Goal: Transaction & Acquisition: Purchase product/service

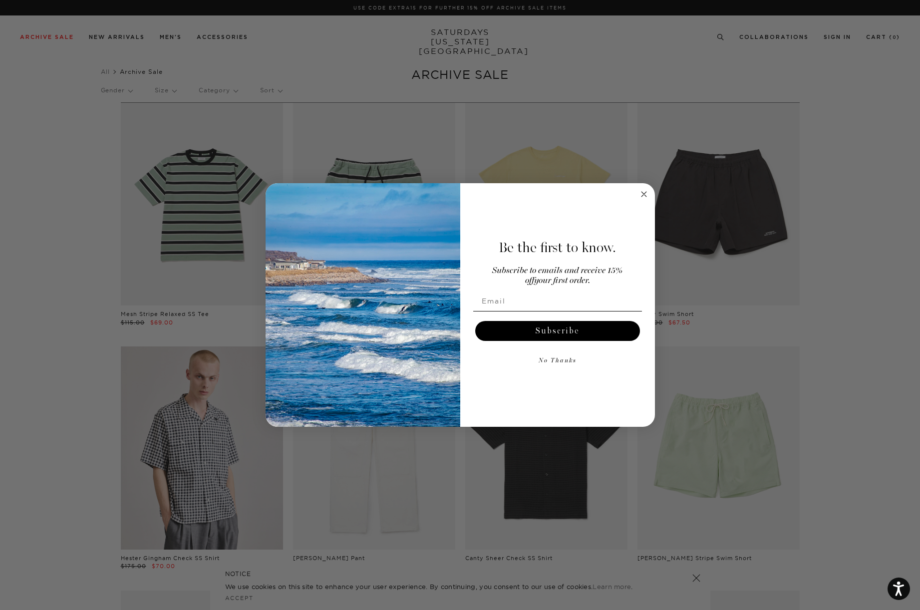
click at [646, 195] on circle "Close dialog" at bounding box center [643, 194] width 11 height 11
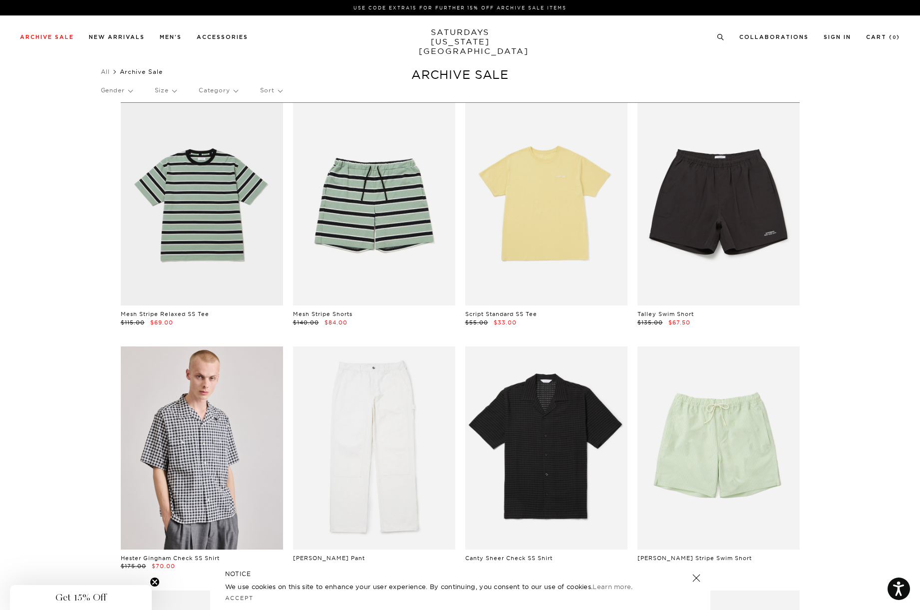
click at [280, 88] on p "Sort" at bounding box center [271, 90] width 22 height 23
click at [294, 148] on p "Price (Lowest-highest)" at bounding box center [298, 150] width 76 height 13
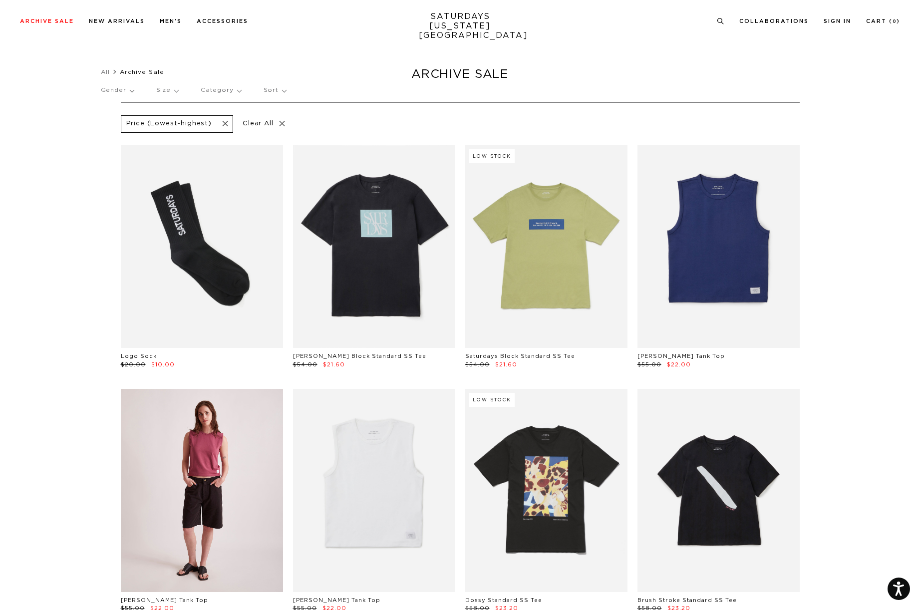
scroll to position [137, 0]
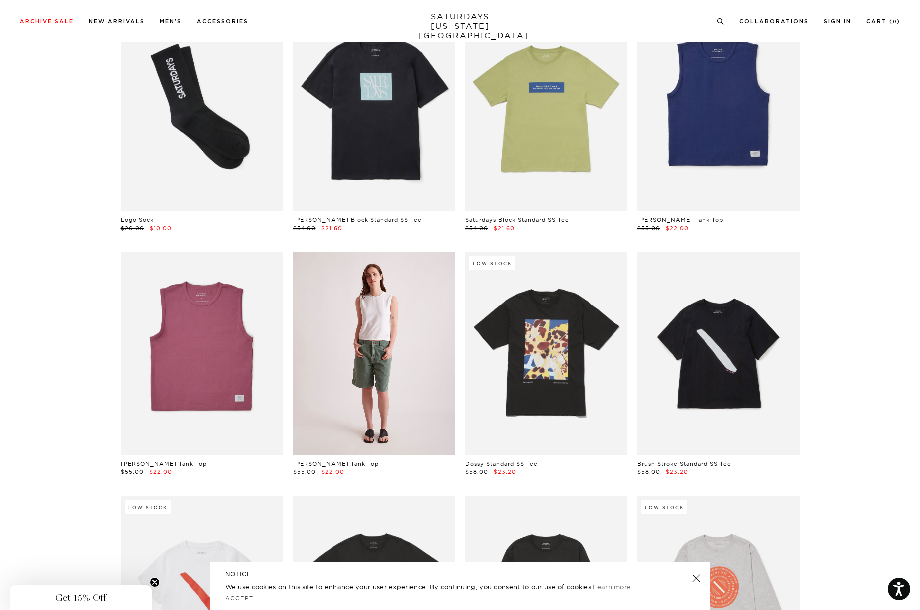
click at [391, 391] on link at bounding box center [374, 353] width 162 height 203
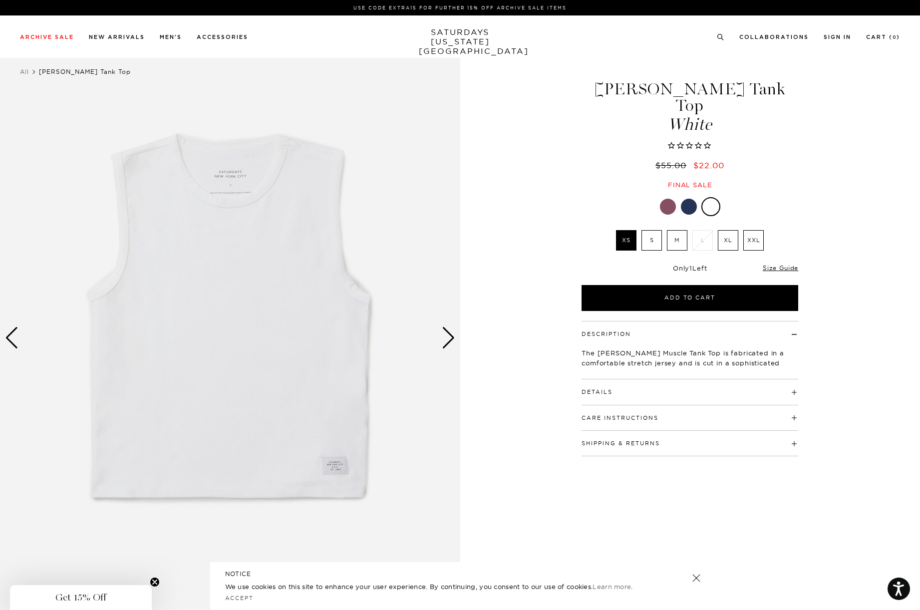
click at [654, 230] on label "S" at bounding box center [651, 240] width 20 height 20
click at [0, 0] on input "S" at bounding box center [0, 0] width 0 height 0
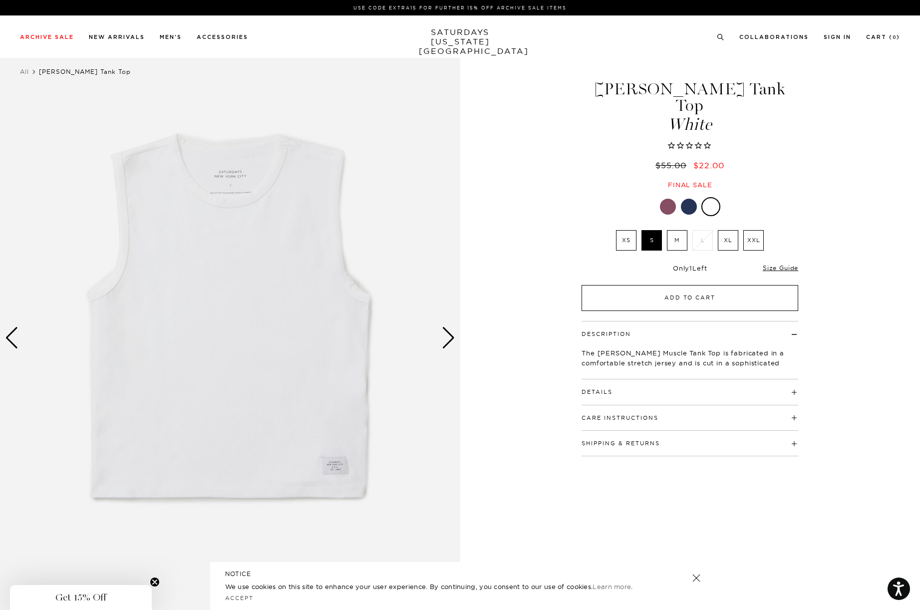
click at [685, 285] on button "Add to Cart" at bounding box center [690, 298] width 217 height 26
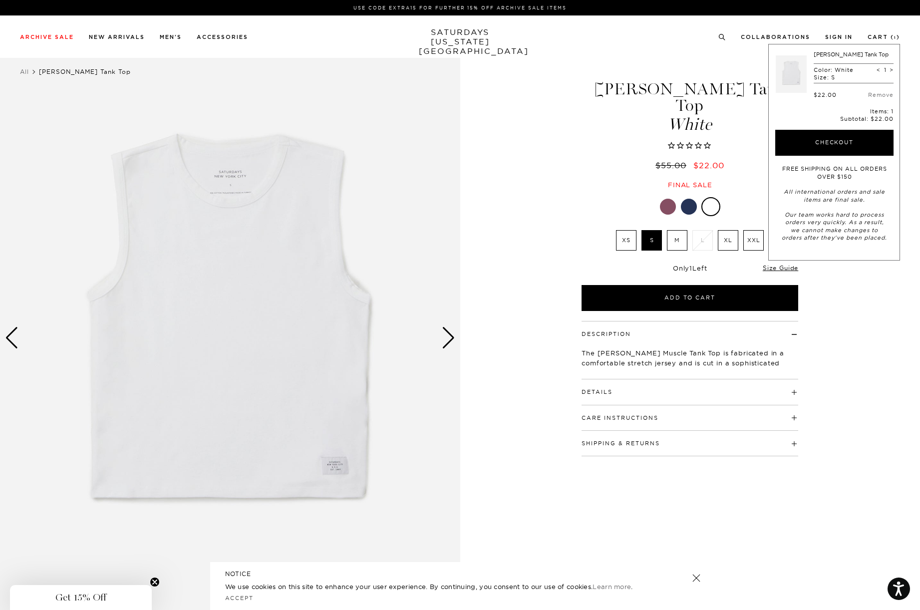
click at [569, 197] on div "White XS S M L XL XXL" at bounding box center [690, 254] width 250 height 114
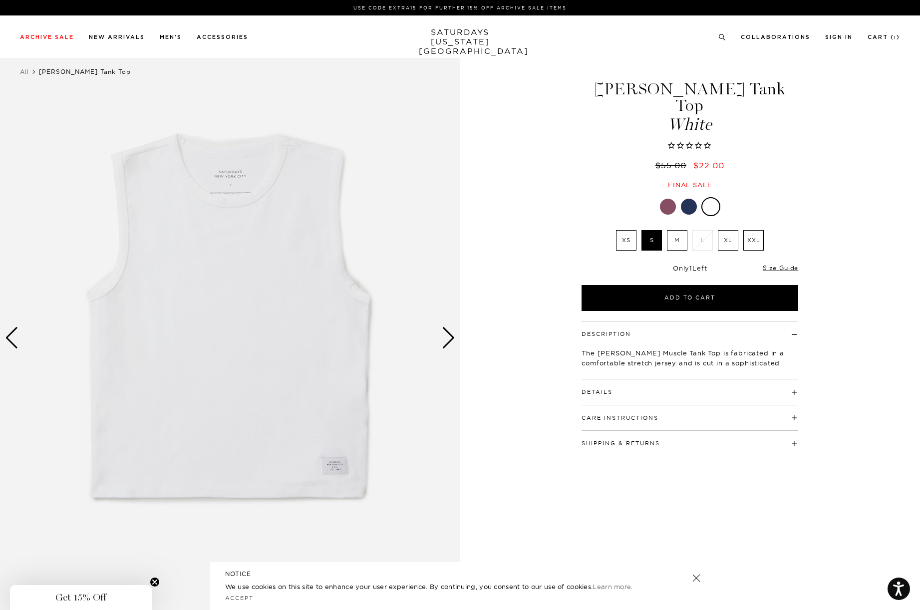
click at [669, 199] on div at bounding box center [668, 207] width 16 height 16
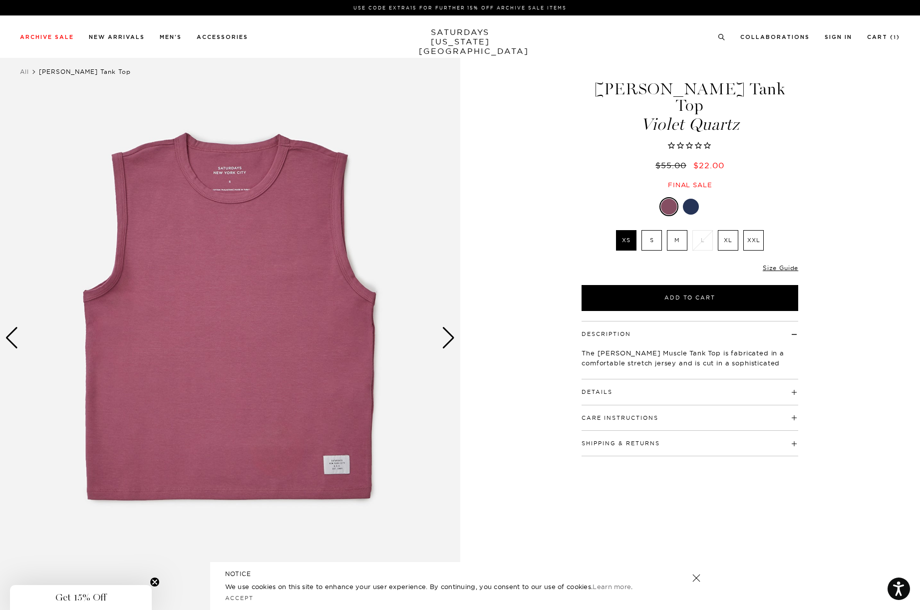
click at [654, 230] on label "S" at bounding box center [651, 240] width 20 height 20
click at [0, 0] on input "S" at bounding box center [0, 0] width 0 height 0
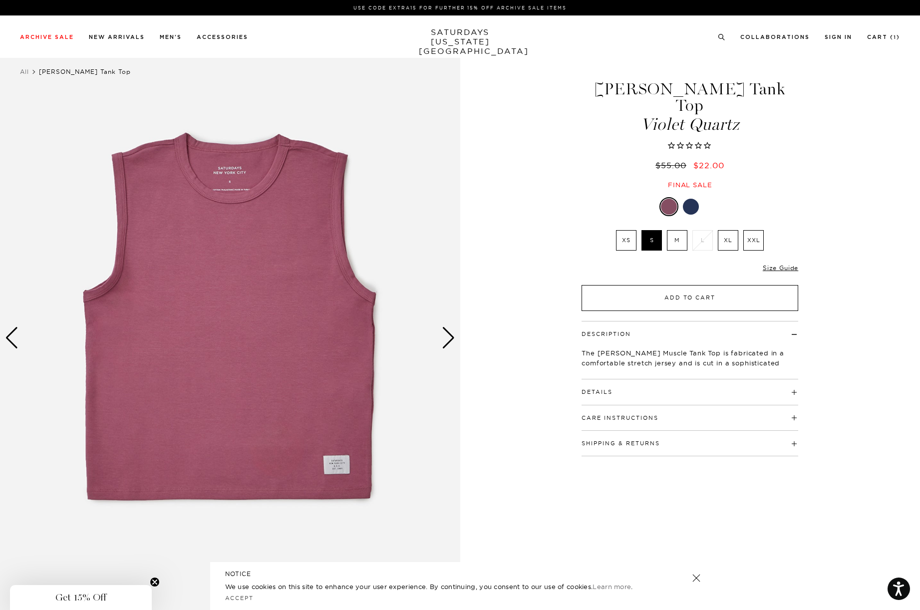
click at [676, 285] on button "Add to Cart" at bounding box center [690, 298] width 217 height 26
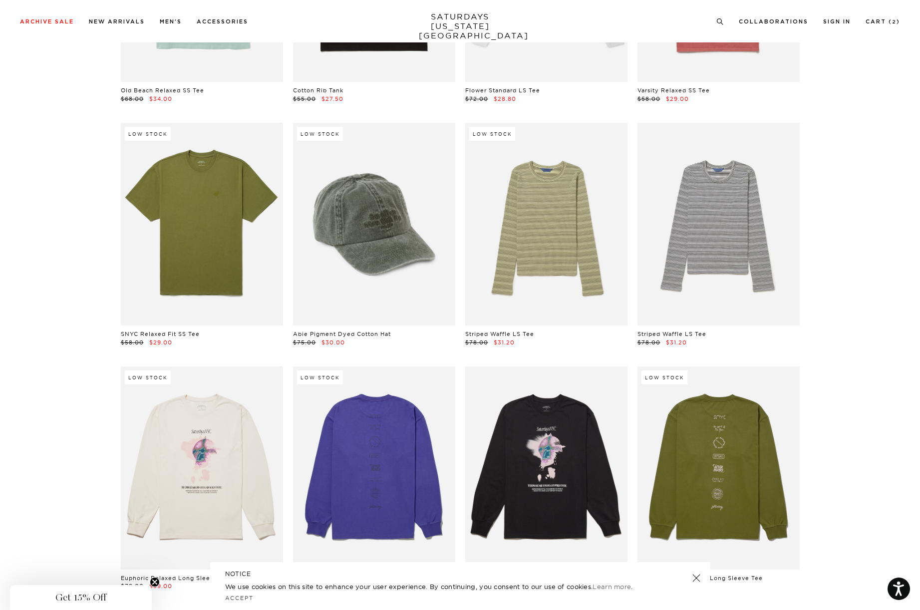
scroll to position [1023, 0]
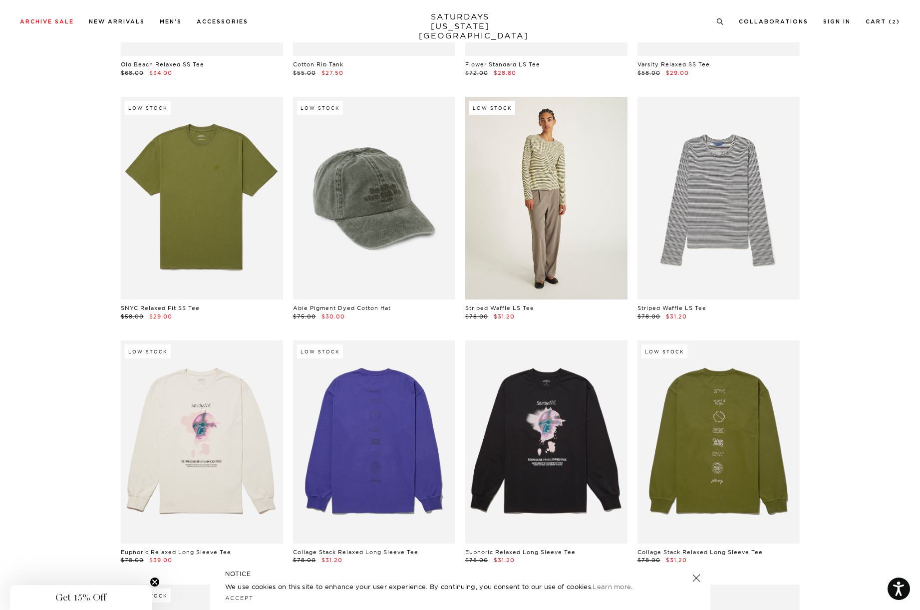
click at [572, 198] on link at bounding box center [546, 198] width 162 height 203
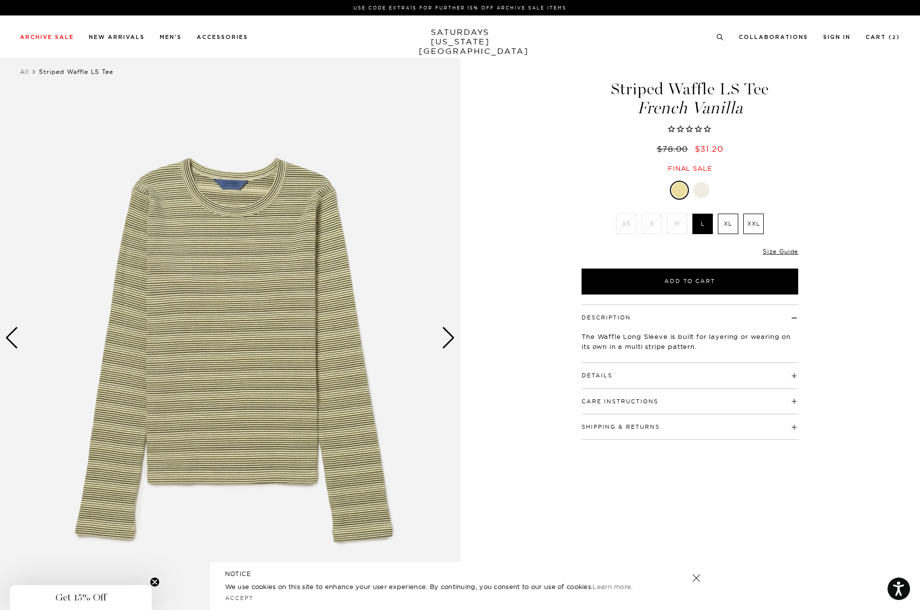
click at [705, 190] on div at bounding box center [701, 190] width 16 height 16
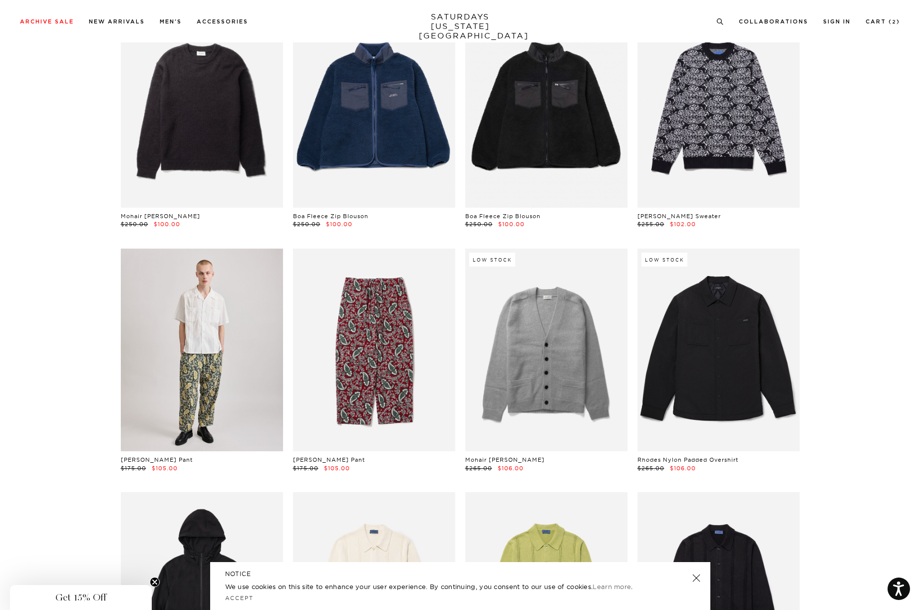
scroll to position [18233, 0]
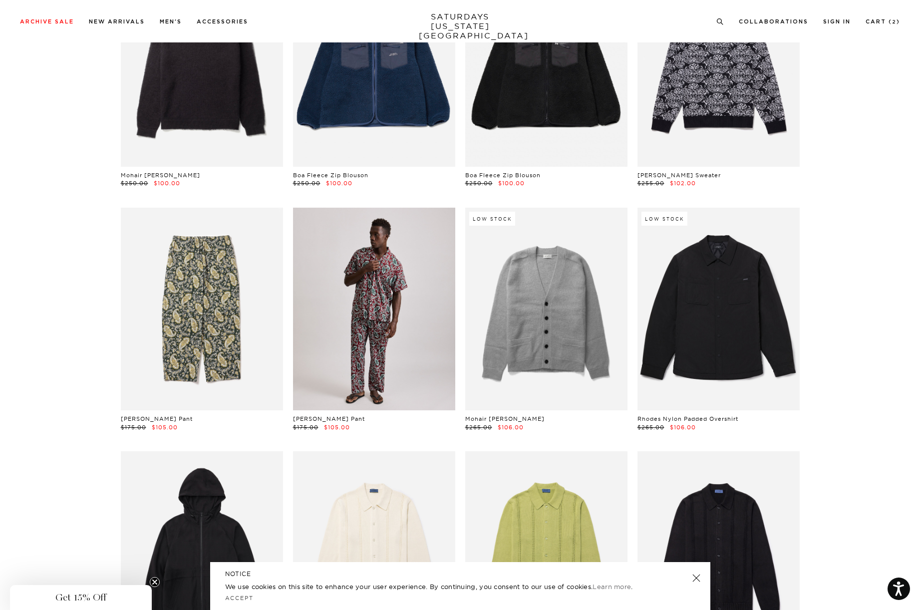
click at [412, 311] on link at bounding box center [374, 309] width 162 height 203
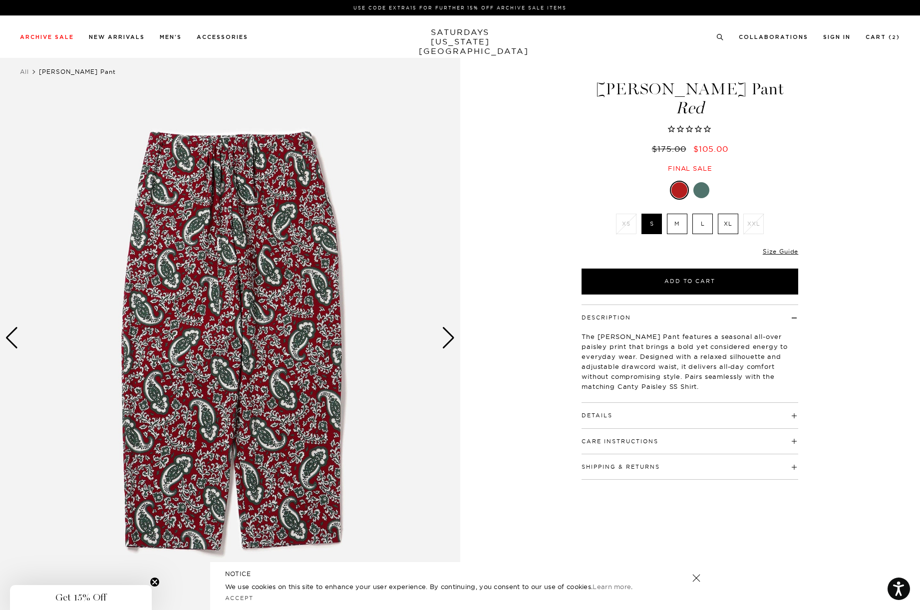
click at [699, 186] on div at bounding box center [701, 190] width 16 height 16
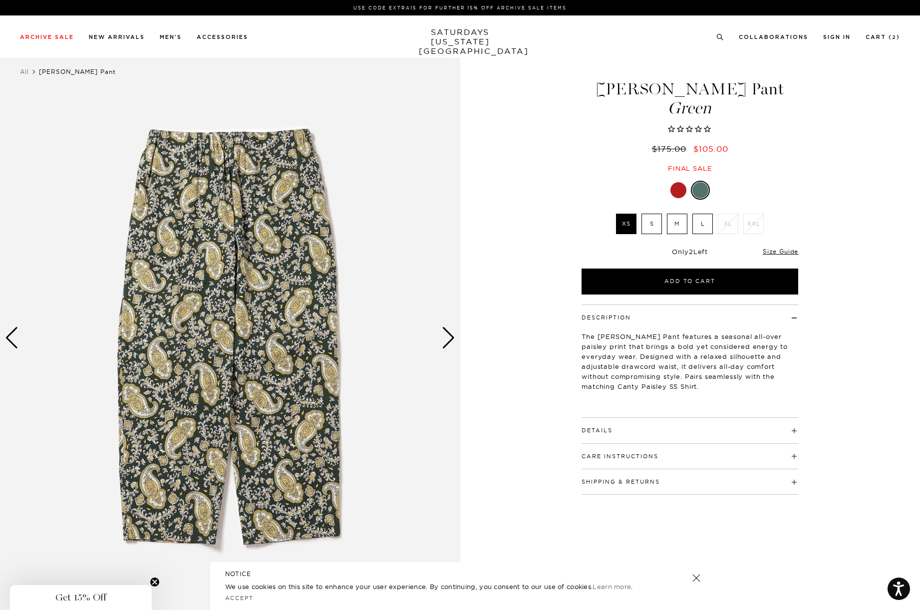
click at [448, 342] on div "Next slide" at bounding box center [448, 338] width 13 height 22
click at [447, 336] on div "Next slide" at bounding box center [448, 338] width 13 height 22
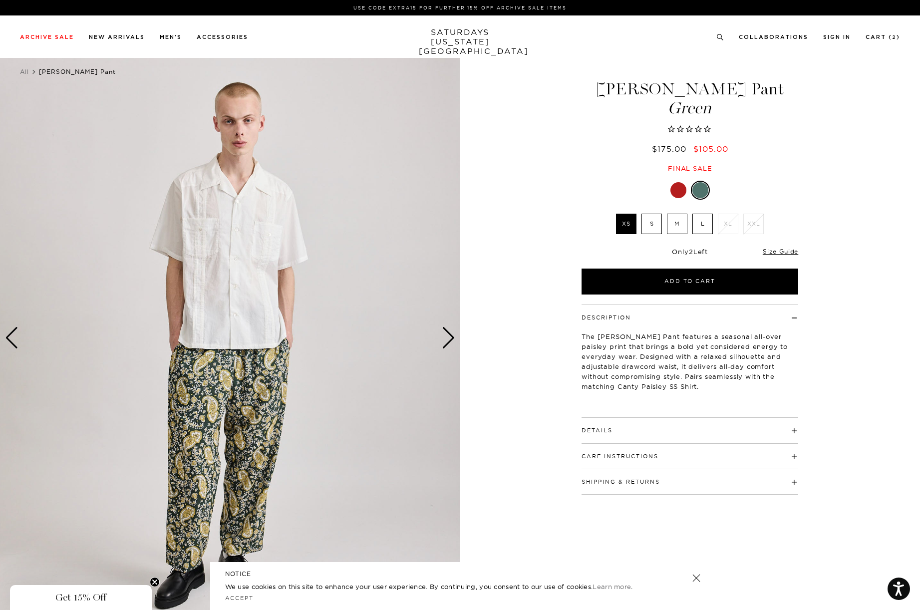
click at [447, 339] on div "Next slide" at bounding box center [448, 338] width 13 height 22
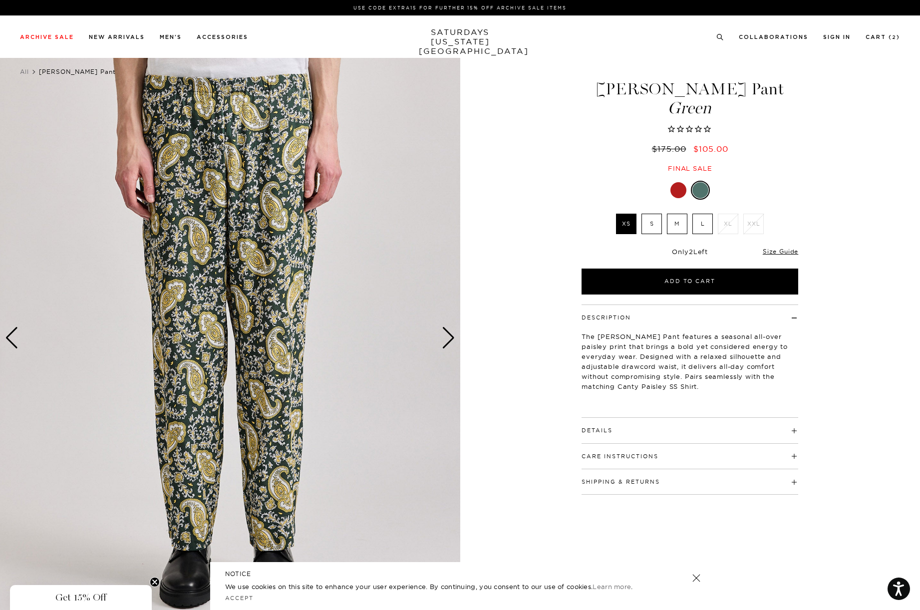
click at [447, 339] on div "Next slide" at bounding box center [448, 338] width 13 height 22
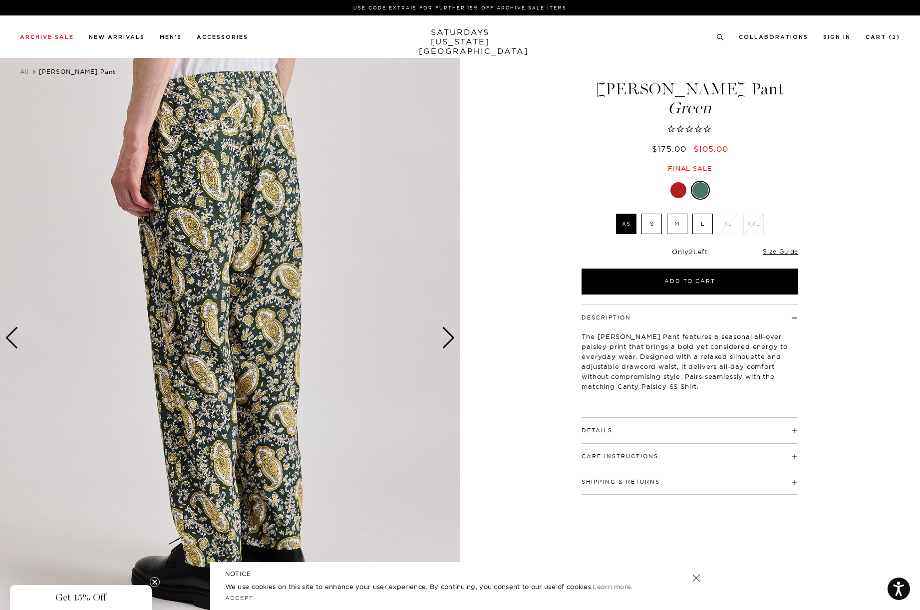
click at [775, 242] on div "Only 2 Left Size Guide" at bounding box center [690, 255] width 217 height 27
click at [781, 253] on link "Size Guide" at bounding box center [780, 251] width 35 height 7
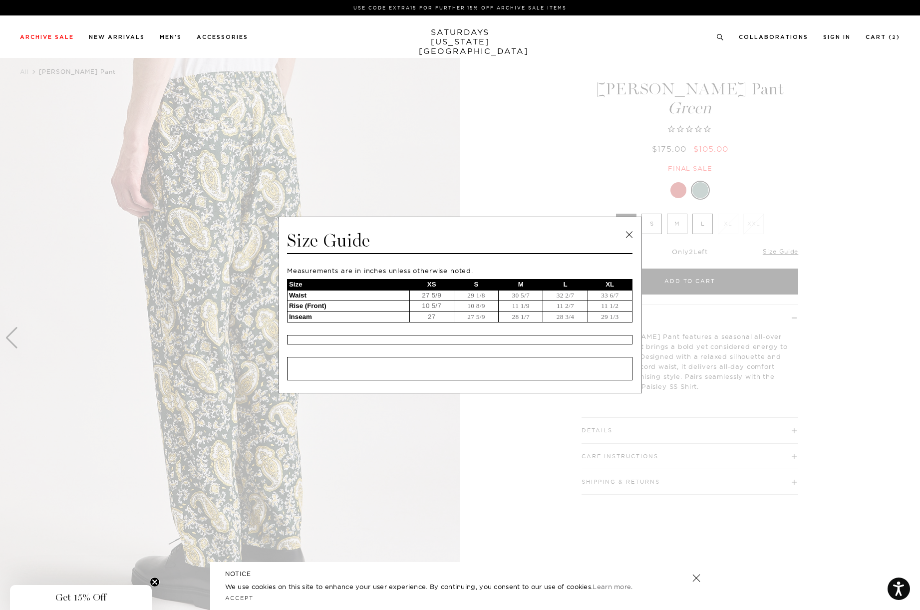
click at [631, 233] on link at bounding box center [628, 234] width 15 height 15
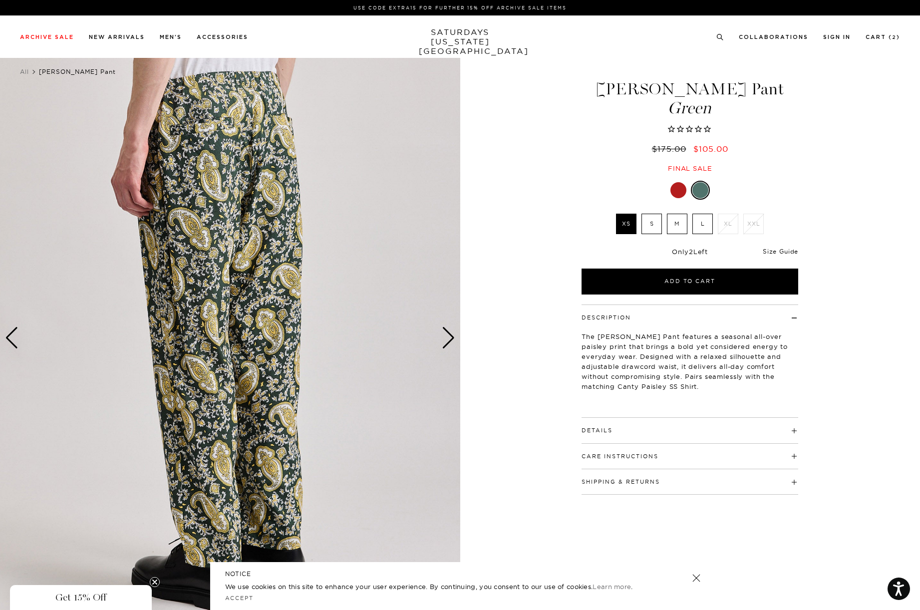
click at [784, 252] on link "Size Guide" at bounding box center [780, 251] width 35 height 7
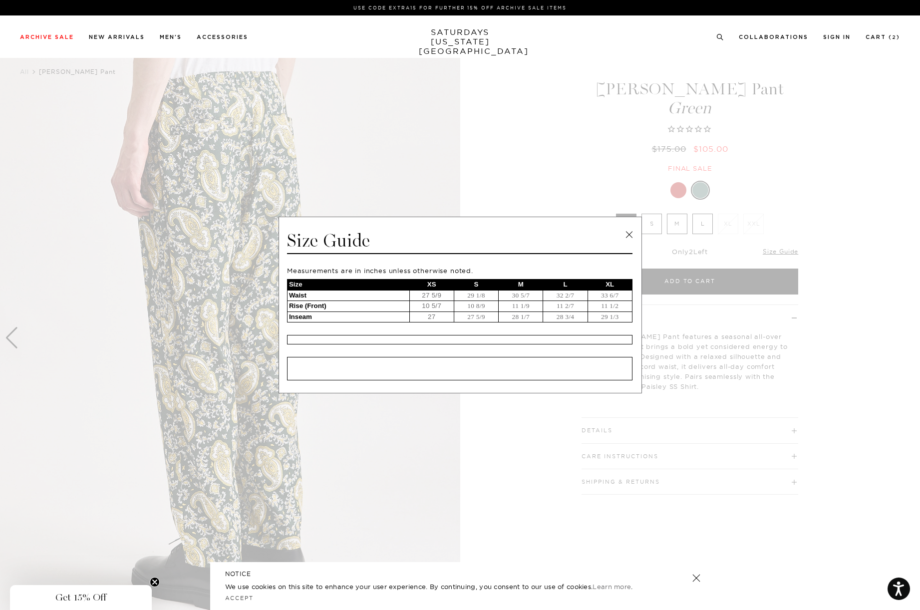
click at [626, 236] on link at bounding box center [628, 234] width 15 height 15
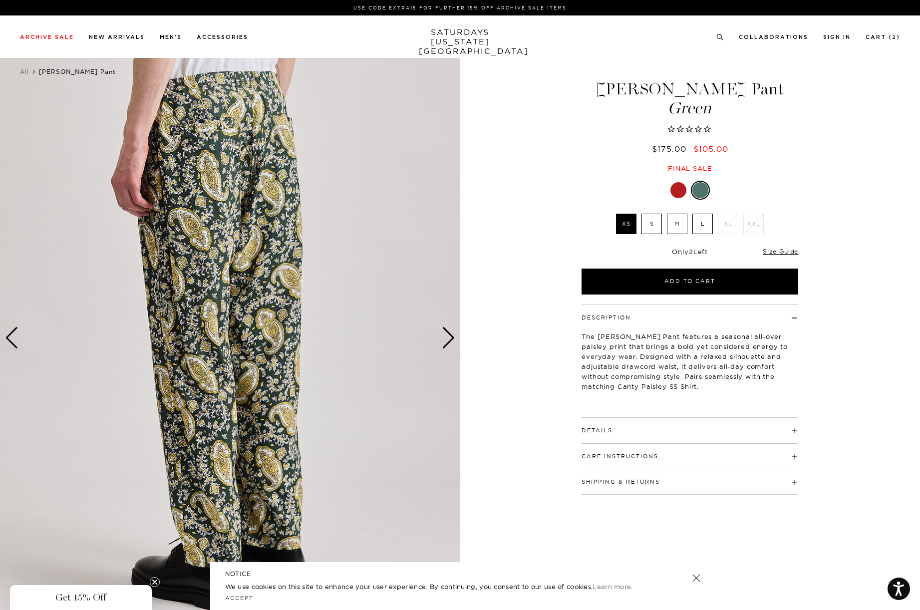
click at [653, 225] on label "S" at bounding box center [651, 224] width 20 height 20
click at [0, 0] on input "S" at bounding box center [0, 0] width 0 height 0
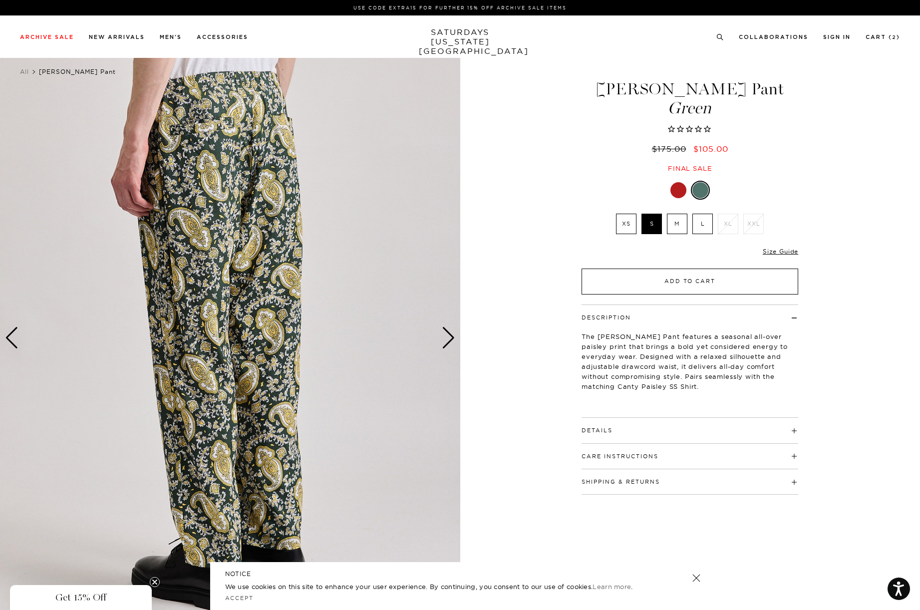
click at [684, 283] on button "Add to Cart" at bounding box center [690, 282] width 217 height 26
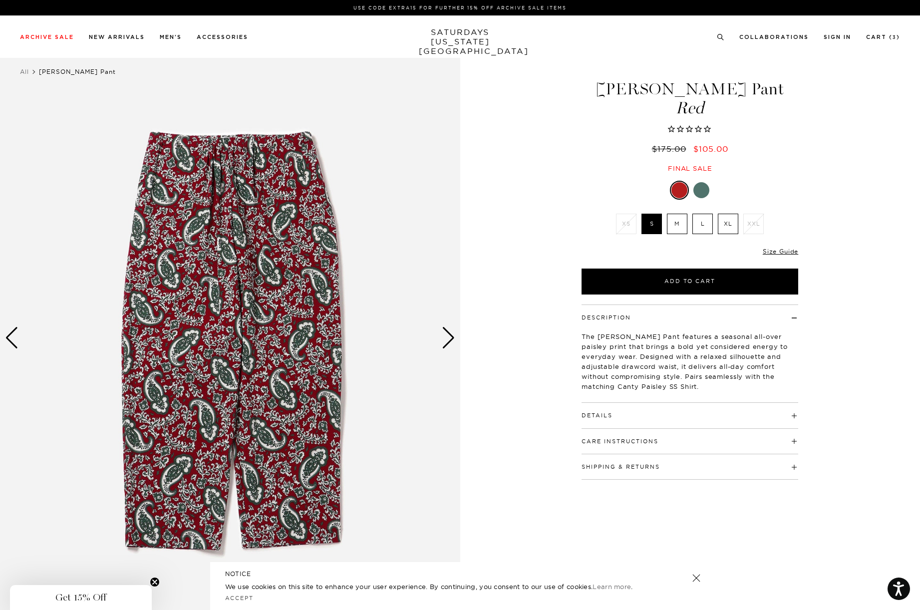
click at [703, 190] on div at bounding box center [701, 190] width 16 height 16
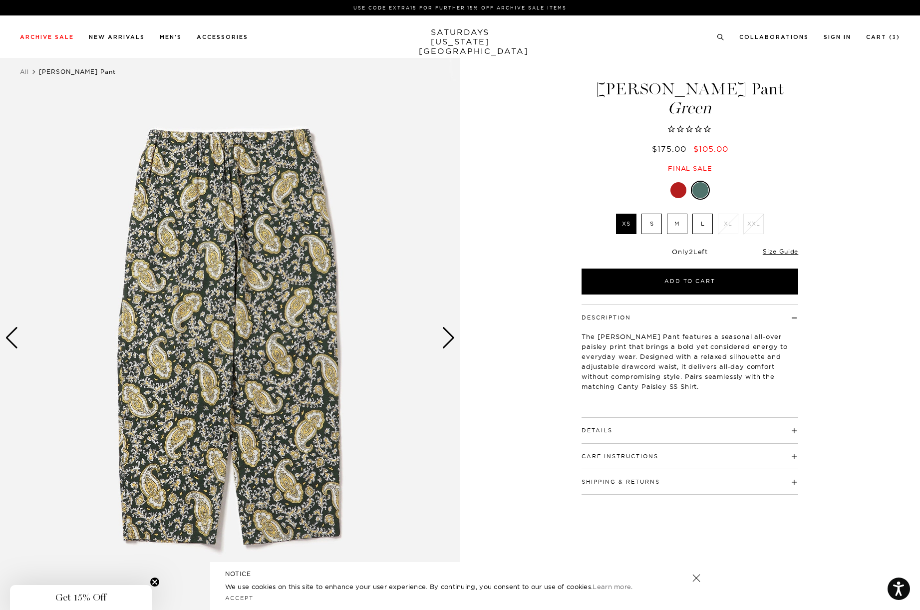
click at [671, 189] on div at bounding box center [678, 190] width 16 height 16
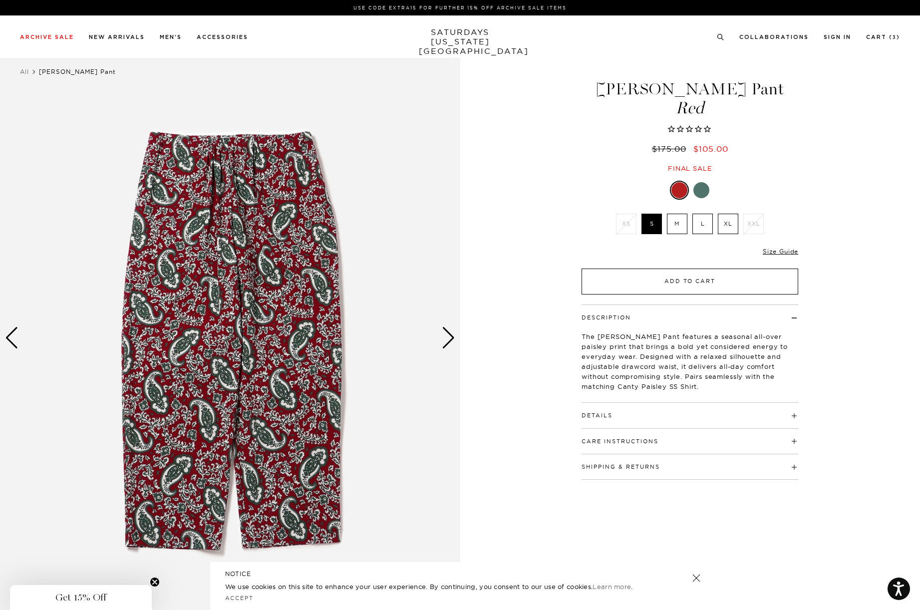
click at [672, 282] on button "Add to Cart" at bounding box center [690, 282] width 217 height 26
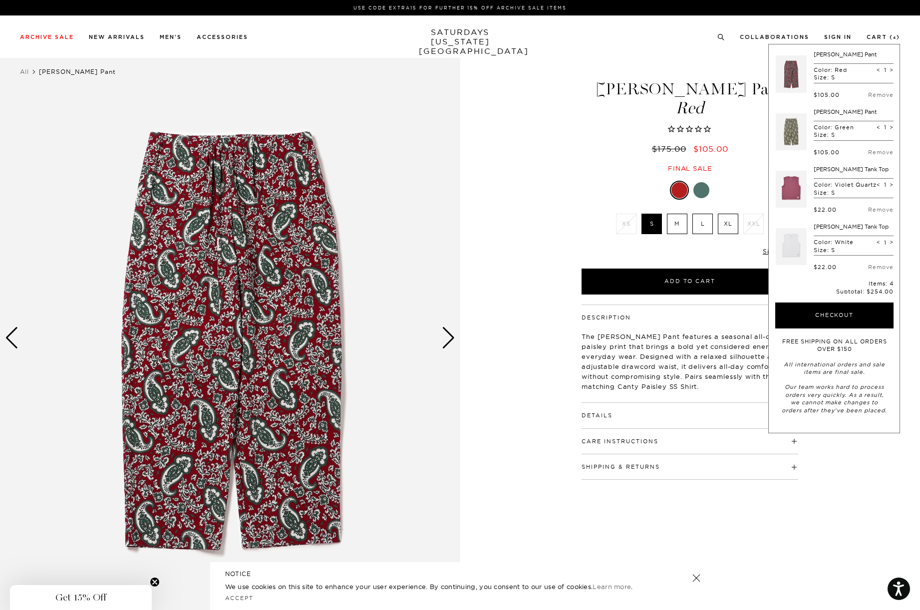
click at [527, 185] on div "1 / 6" at bounding box center [460, 337] width 920 height 575
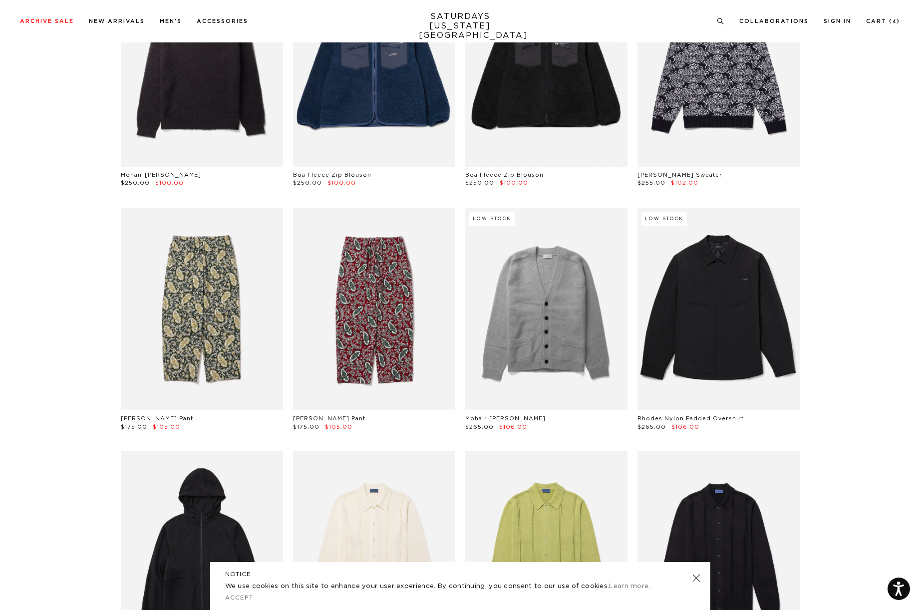
scroll to position [18233, 0]
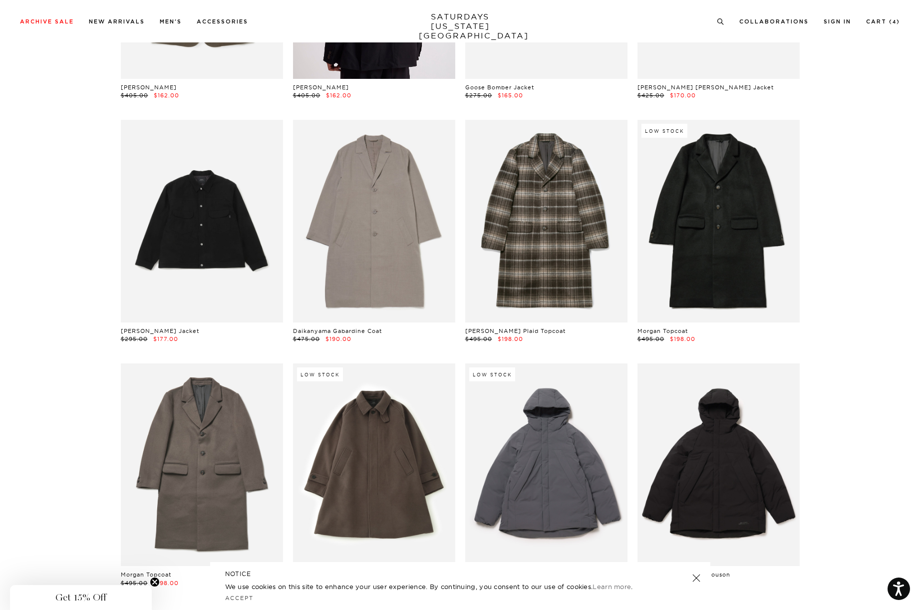
scroll to position [21956, 0]
